Goal: Task Accomplishment & Management: Use online tool/utility

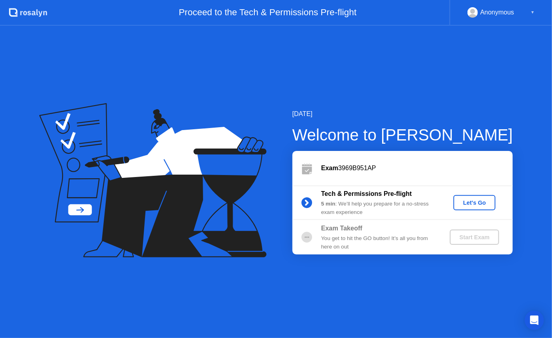
click at [475, 207] on button "Let's Go" at bounding box center [475, 202] width 42 height 15
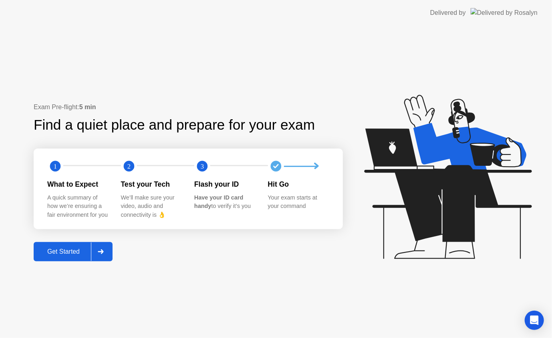
click at [67, 255] on div "Get Started" at bounding box center [63, 251] width 55 height 7
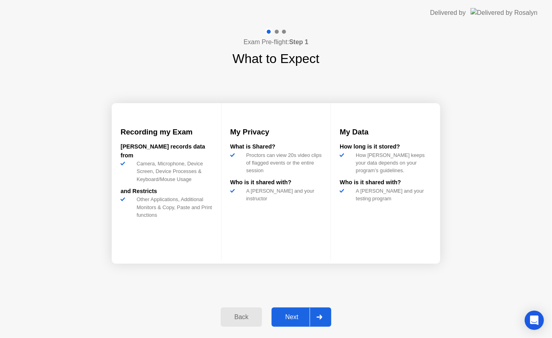
click at [301, 321] on button "Next" at bounding box center [302, 316] width 60 height 19
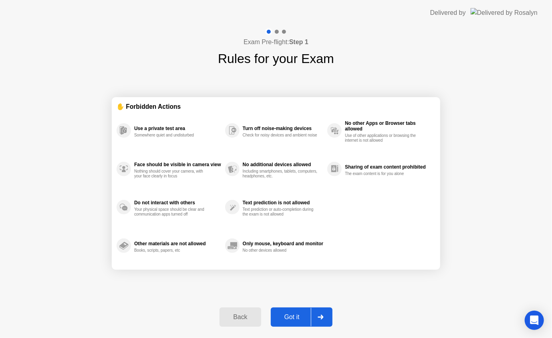
click at [302, 319] on div "Got it" at bounding box center [292, 316] width 38 height 7
select select "**********"
select select "*******"
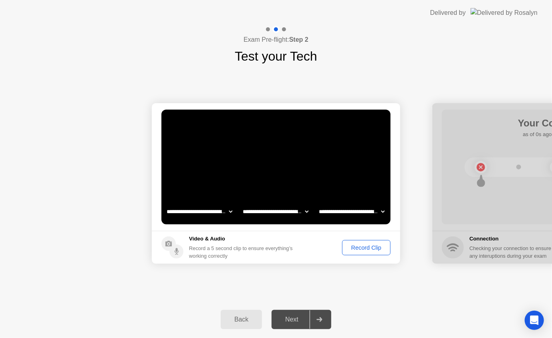
click at [295, 319] on div "Next" at bounding box center [292, 318] width 36 height 7
click at [373, 249] on div "Record Clip" at bounding box center [366, 247] width 43 height 6
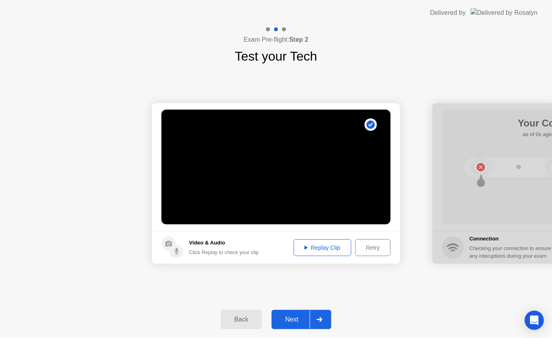
click at [305, 246] on icon at bounding box center [306, 247] width 3 height 4
click at [292, 325] on button "Next" at bounding box center [302, 318] width 60 height 19
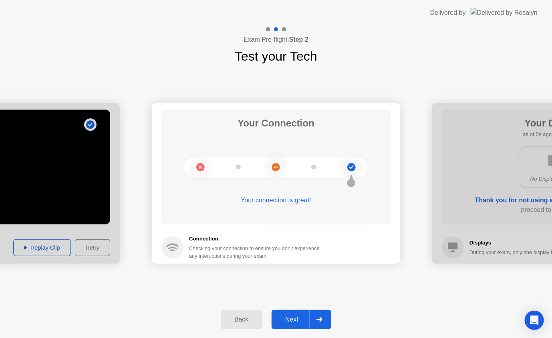
click at [295, 321] on div "Next" at bounding box center [292, 318] width 36 height 7
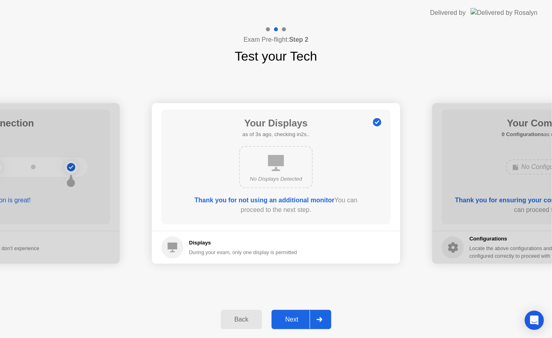
click at [285, 170] on div "No Displays Detected" at bounding box center [276, 167] width 74 height 42
click at [162, 260] on footer "Displays During your exam, only one display is permitted" at bounding box center [276, 246] width 249 height 33
click at [183, 247] on circle at bounding box center [173, 247] width 22 height 22
drag, startPoint x: 321, startPoint y: 136, endPoint x: 301, endPoint y: 156, distance: 27.8
click at [321, 136] on div "Your Displays as of 0s ago, checking in5s.. No Displays Detected Thank you for …" at bounding box center [276, 166] width 229 height 115
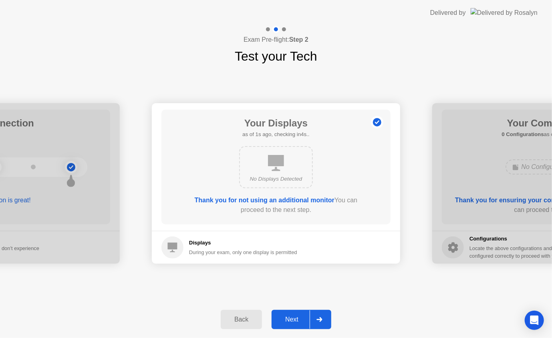
click at [295, 161] on div "No Displays Detected" at bounding box center [276, 167] width 74 height 42
click at [329, 178] on div "No Displays Detected" at bounding box center [276, 167] width 184 height 49
drag, startPoint x: 305, startPoint y: 208, endPoint x: 299, endPoint y: 196, distance: 13.4
click at [304, 204] on div "Thank you for not using an additional monitor You can proceed to the next step." at bounding box center [276, 204] width 184 height 19
drag, startPoint x: 295, startPoint y: 192, endPoint x: 295, endPoint y: 296, distance: 103.8
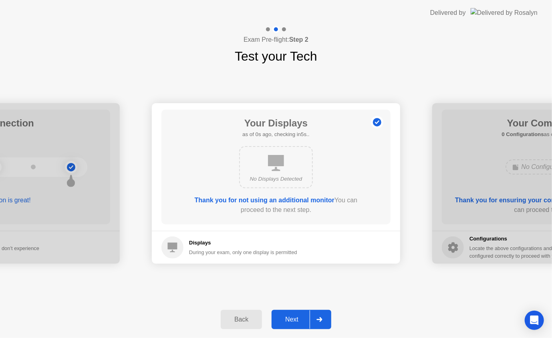
click at [293, 229] on main "Your Displays as of 0s ago, checking in5s.. No Displays Detected Thank you for …" at bounding box center [276, 166] width 249 height 127
click at [297, 317] on div "Next" at bounding box center [292, 318] width 36 height 7
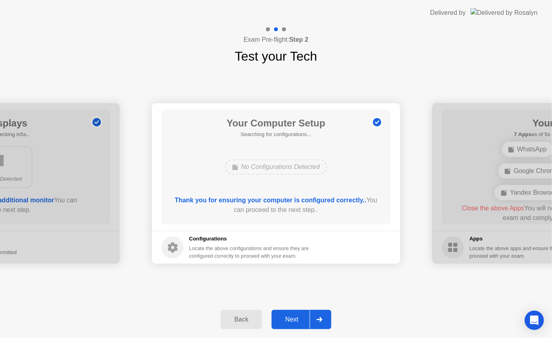
click at [295, 319] on div "Next" at bounding box center [292, 318] width 36 height 7
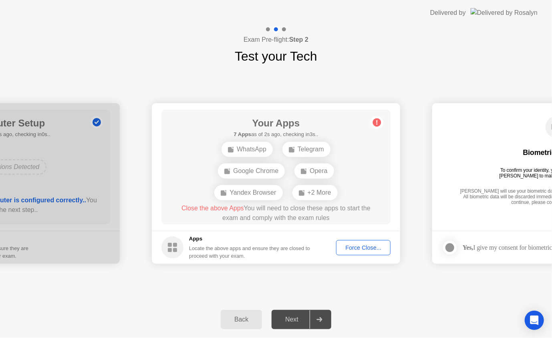
click at [253, 152] on div "WhatsApp" at bounding box center [247, 148] width 51 height 15
click at [276, 196] on div "Yandex Browser" at bounding box center [248, 192] width 68 height 15
click at [329, 171] on div "Opera" at bounding box center [314, 170] width 39 height 15
click at [279, 174] on div "Google Chrome" at bounding box center [251, 170] width 67 height 15
click at [305, 141] on div "WhatsApp Telegram Google Chrome Opera Yandex Browser +2 More" at bounding box center [276, 170] width 184 height 65
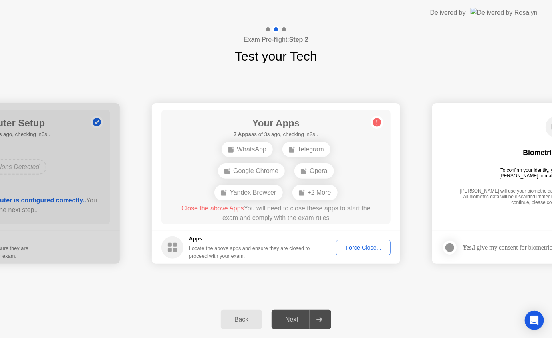
click at [362, 250] on div "Force Close..." at bounding box center [363, 247] width 49 height 6
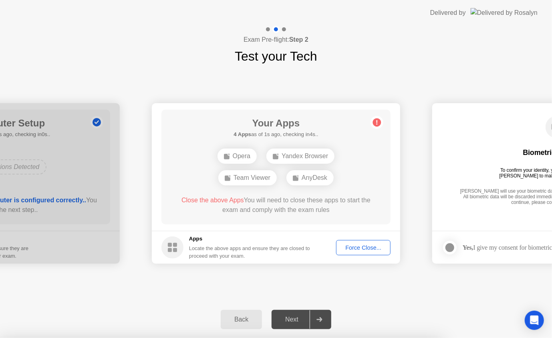
click at [352, 248] on div "Force Close..." at bounding box center [363, 247] width 49 height 6
click at [362, 249] on div "Force Close..." at bounding box center [363, 247] width 49 height 6
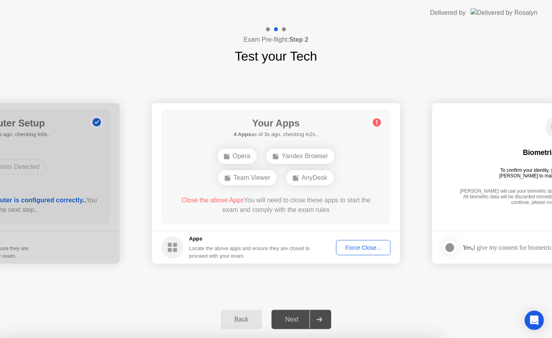
click at [324, 183] on div "AnyDesk" at bounding box center [310, 177] width 47 height 15
click at [216, 200] on span "Close the above Apps" at bounding box center [213, 199] width 63 height 7
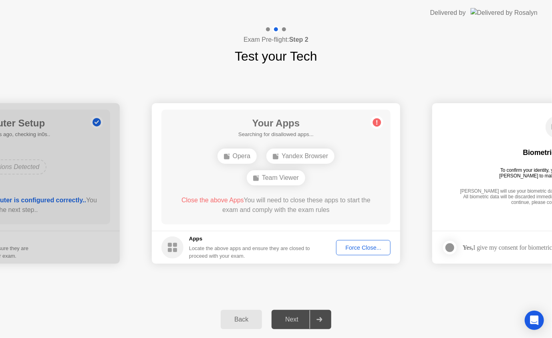
click at [364, 244] on div "Force Close..." at bounding box center [363, 247] width 49 height 6
click at [382, 121] on icon at bounding box center [377, 122] width 13 height 13
click at [240, 159] on div "Opera" at bounding box center [237, 155] width 39 height 15
click at [239, 156] on div "Opera" at bounding box center [237, 155] width 39 height 15
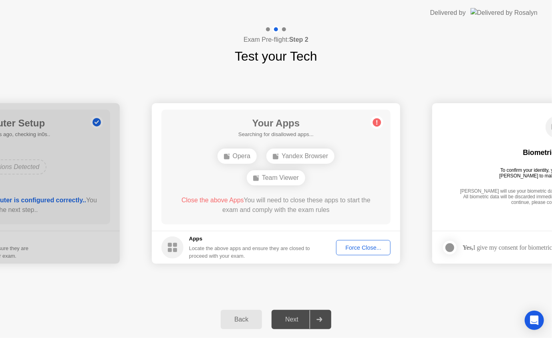
click at [205, 202] on span "Close the above Apps" at bounding box center [213, 199] width 63 height 7
click at [247, 317] on div "Back" at bounding box center [241, 318] width 36 height 7
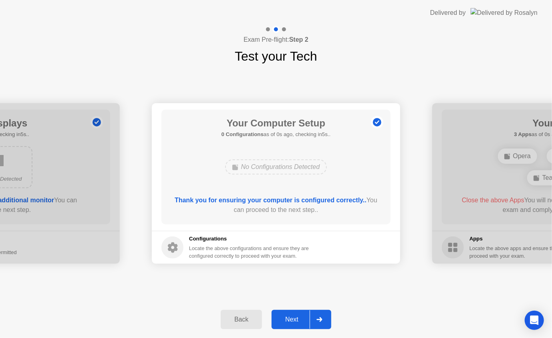
click at [247, 317] on div "Back" at bounding box center [241, 318] width 36 height 7
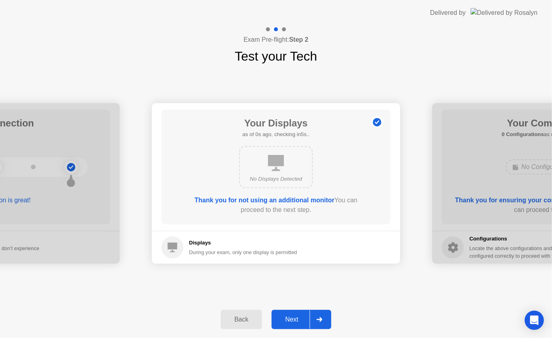
click at [247, 317] on div "Back" at bounding box center [241, 318] width 36 height 7
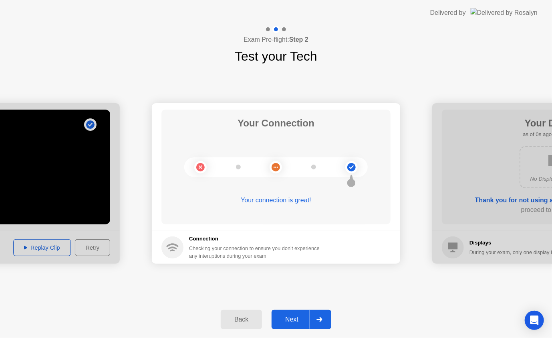
click at [247, 317] on div "Back" at bounding box center [241, 318] width 36 height 7
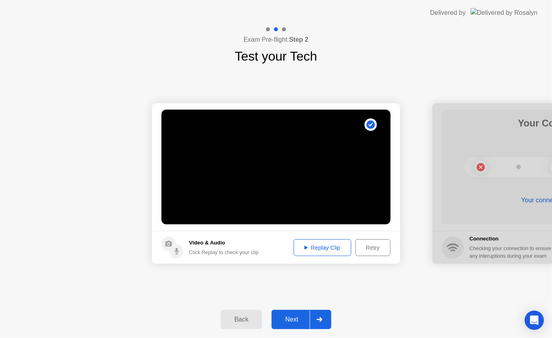
click at [300, 323] on div "Next" at bounding box center [292, 318] width 36 height 7
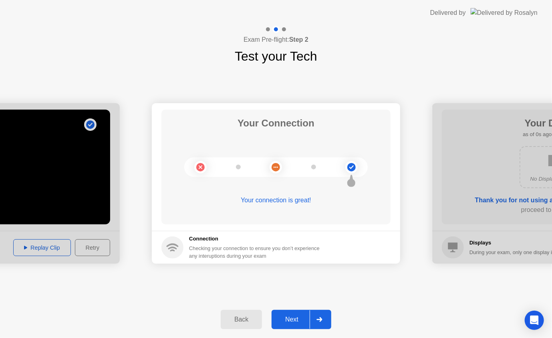
click at [297, 319] on div "Next" at bounding box center [292, 318] width 36 height 7
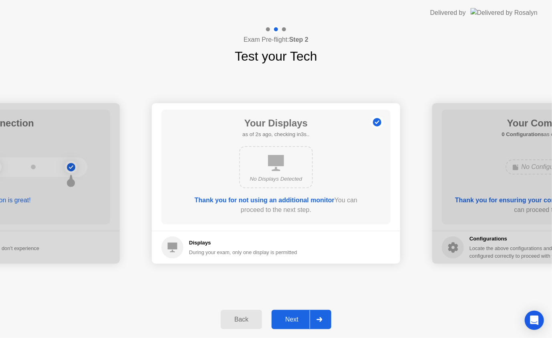
click at [300, 197] on b "Thank you for not using an additional monitor" at bounding box center [265, 199] width 140 height 7
click at [202, 245] on h5 "Displays" at bounding box center [243, 242] width 108 height 8
click at [299, 315] on div "Next" at bounding box center [292, 318] width 36 height 7
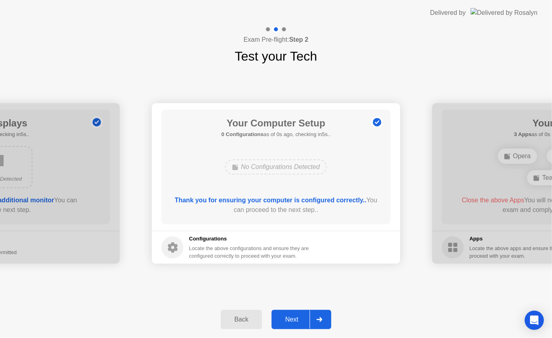
click at [290, 319] on div "Next" at bounding box center [292, 318] width 36 height 7
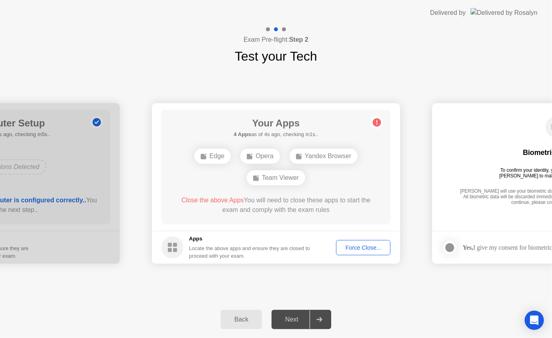
click at [476, 288] on div "**********" at bounding box center [276, 183] width 552 height 235
click at [501, 286] on div "**********" at bounding box center [276, 183] width 552 height 235
click at [224, 88] on div "**********" at bounding box center [276, 183] width 552 height 235
click at [279, 171] on div "Team Viewer" at bounding box center [276, 166] width 59 height 15
click at [281, 167] on div "Team Viewer" at bounding box center [276, 166] width 59 height 15
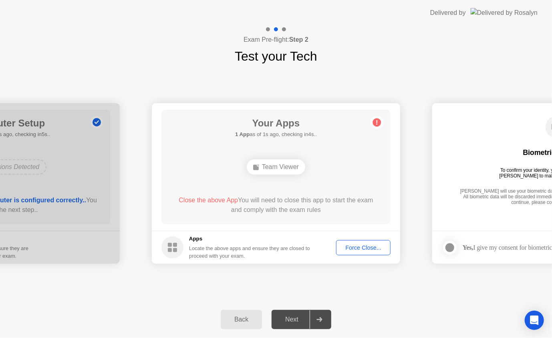
click at [281, 167] on div "Team Viewer" at bounding box center [276, 166] width 59 height 15
click at [199, 200] on span "Close the above App" at bounding box center [208, 199] width 59 height 7
click at [441, 309] on div "Back Next" at bounding box center [276, 319] width 552 height 37
click at [245, 26] on div "Exam Pre-flight: Step 2 Test your Tech" at bounding box center [276, 46] width 552 height 40
click at [239, 327] on button "Back" at bounding box center [241, 318] width 41 height 19
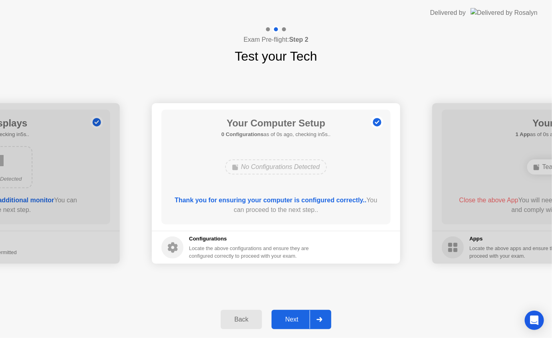
click at [295, 318] on div "Next" at bounding box center [292, 318] width 36 height 7
